Goal: Task Accomplishment & Management: Use online tool/utility

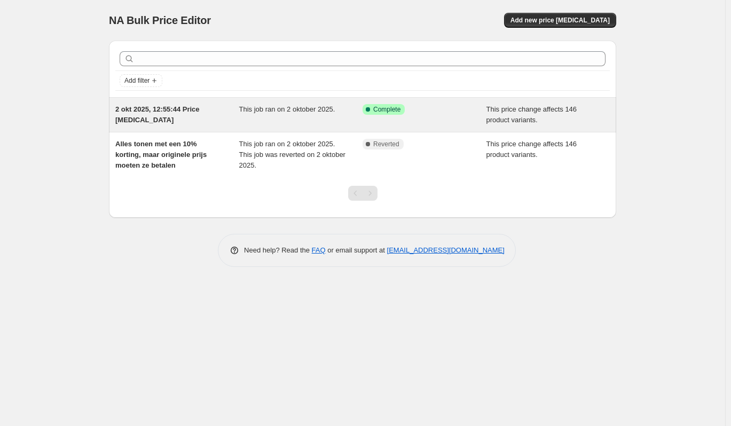
click at [194, 115] on div "2 okt 2025, 12:55:44 Price [MEDICAL_DATA]" at bounding box center [177, 114] width 124 height 21
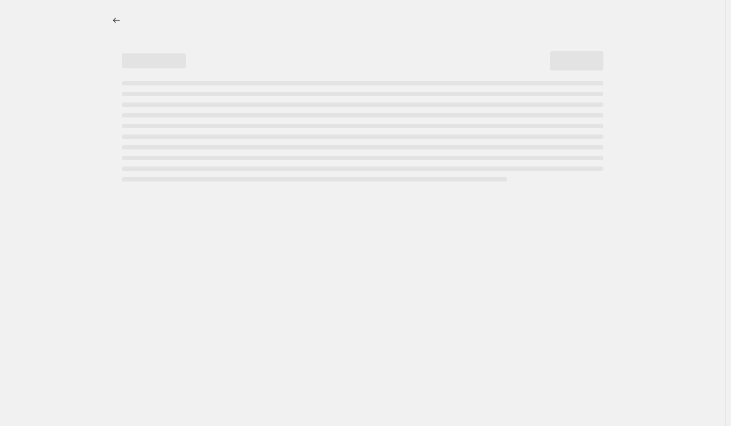
select select "ecap"
select select "pp"
select select "collection"
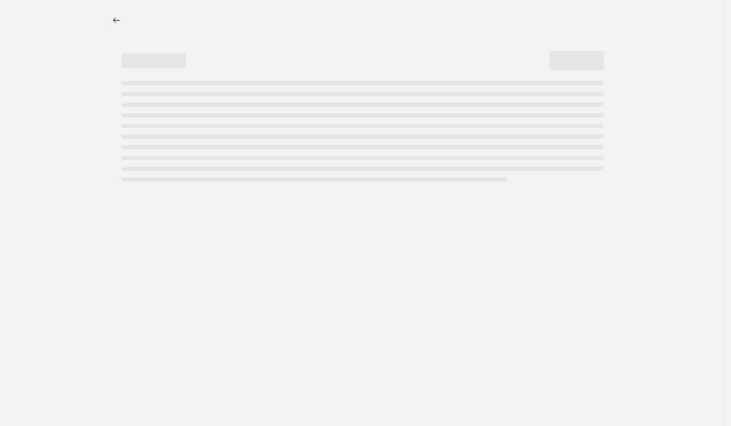
select select "collection"
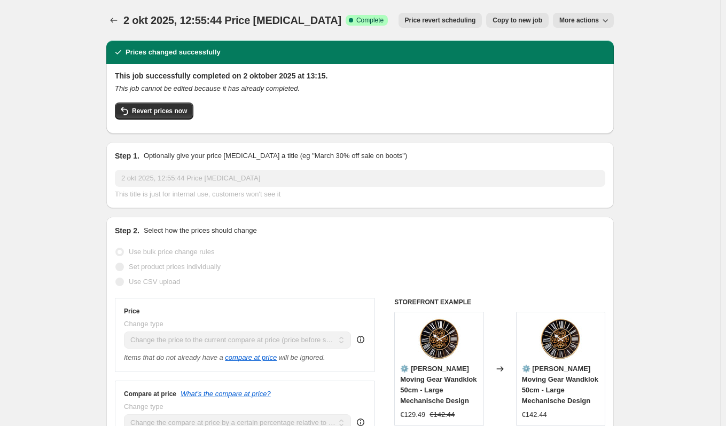
click at [610, 20] on icon "button" at bounding box center [605, 20] width 11 height 11
click at [118, 17] on icon "Price change jobs" at bounding box center [113, 20] width 11 height 11
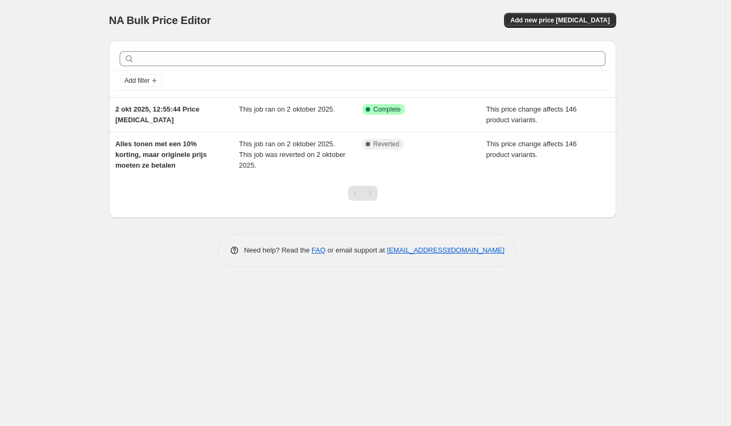
click at [451, 15] on div "Add new price [MEDICAL_DATA]" at bounding box center [489, 20] width 255 height 15
click at [318, 250] on link "FAQ" at bounding box center [319, 250] width 14 height 8
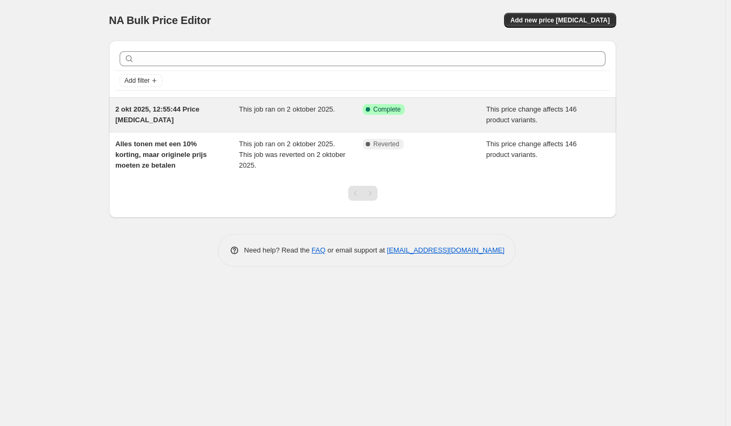
click at [531, 108] on span "This price change affects 146 product variants." at bounding box center [532, 114] width 91 height 19
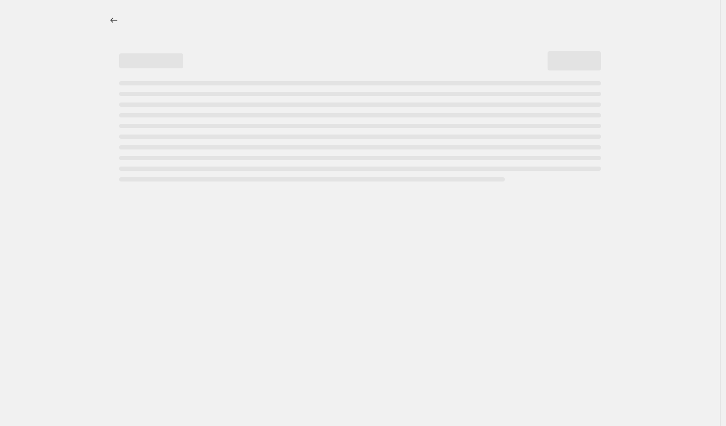
select select "ecap"
select select "pp"
select select "collection"
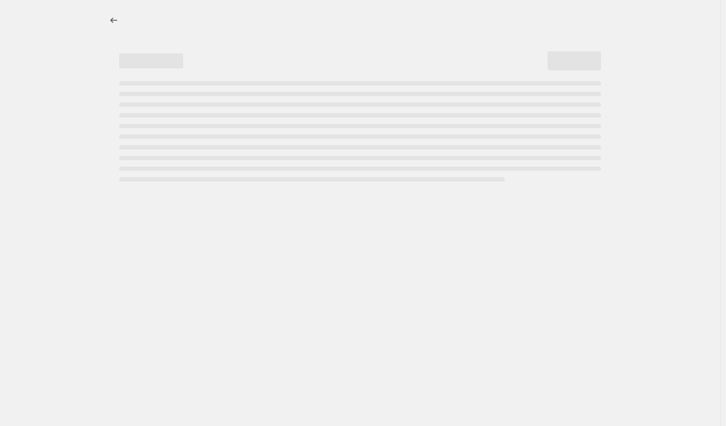
select select "collection"
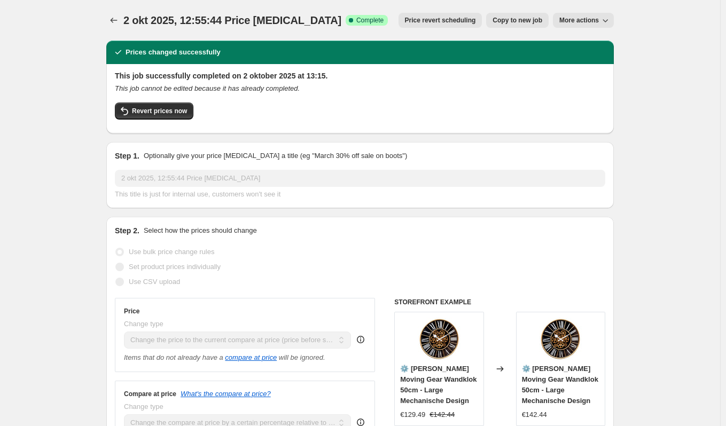
click at [584, 17] on span "More actions" at bounding box center [579, 20] width 40 height 9
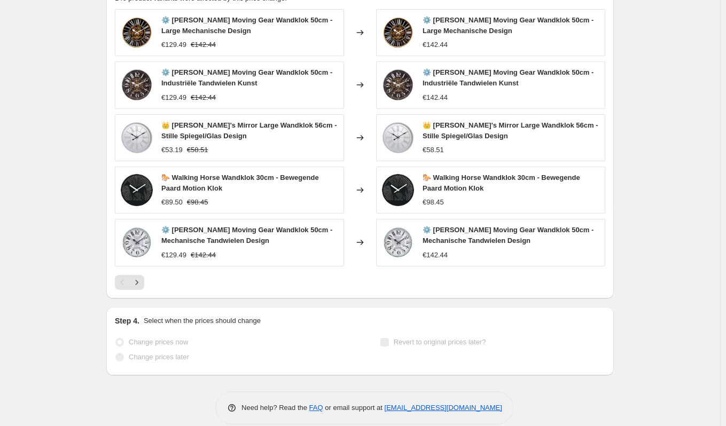
scroll to position [980, 0]
